Goal: Task Accomplishment & Management: Use online tool/utility

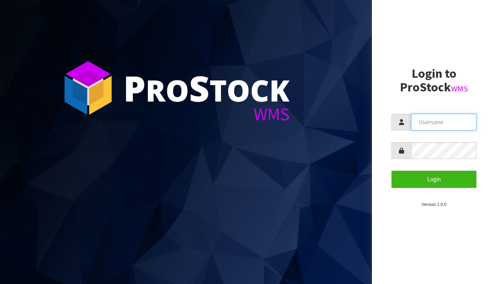
type input "[EMAIL_ADDRESS][DOMAIN_NAME]"
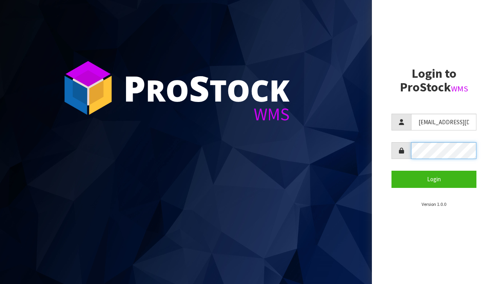
click at [433, 179] on button "Login" at bounding box center [433, 179] width 85 height 17
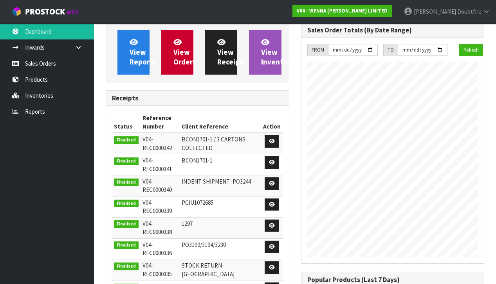
scroll to position [530, 195]
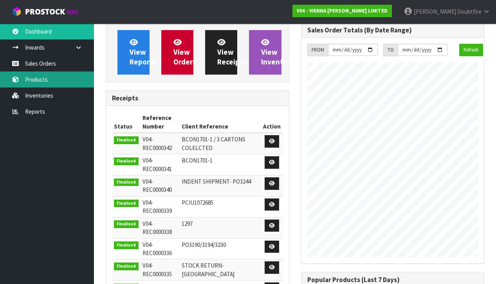
click at [34, 81] on link "Products" at bounding box center [47, 80] width 94 height 16
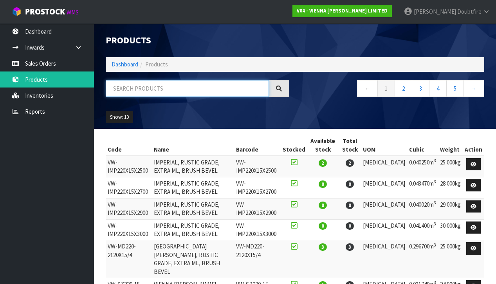
click at [142, 93] on input "text" at bounding box center [187, 88] width 163 height 17
type input "PETIT"
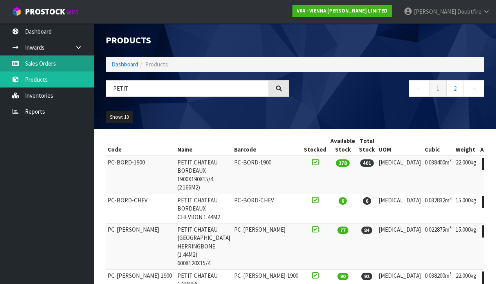
click at [48, 63] on link "Sales Orders" at bounding box center [47, 64] width 94 height 16
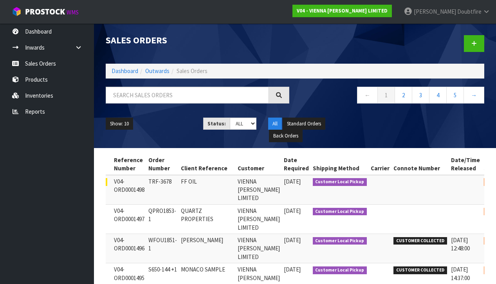
scroll to position [0, 42]
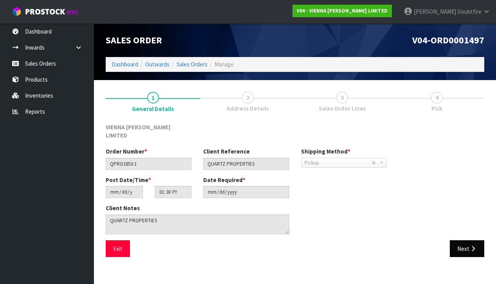
click at [465, 241] on button "Next" at bounding box center [466, 249] width 34 height 17
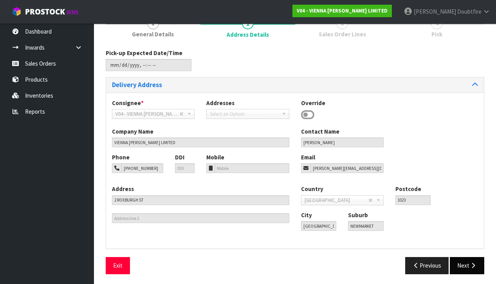
scroll to position [74, 0]
click at [467, 267] on button "Next" at bounding box center [466, 266] width 34 height 17
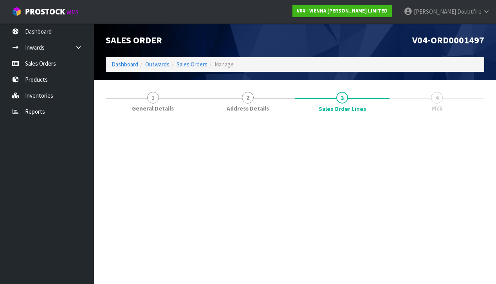
scroll to position [0, 0]
